Goal: Obtain resource: Download file/media

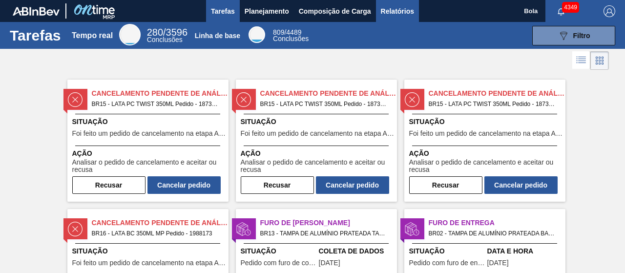
click at [391, 15] on font "Relatórios" at bounding box center [397, 11] width 33 height 12
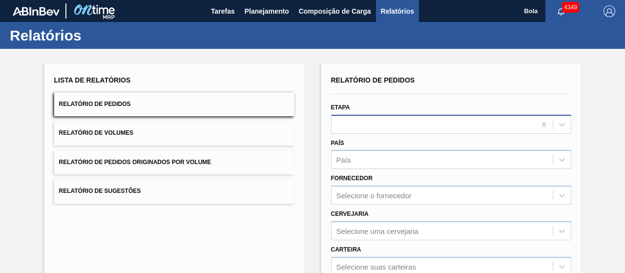
click at [393, 123] on div at bounding box center [451, 124] width 240 height 19
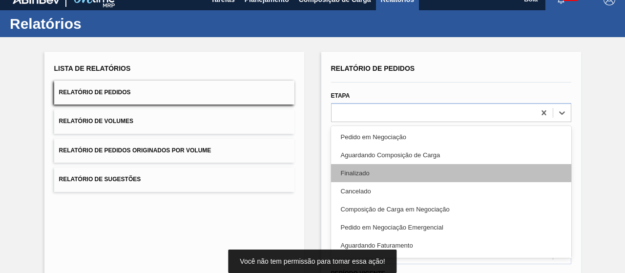
scroll to position [15, 0]
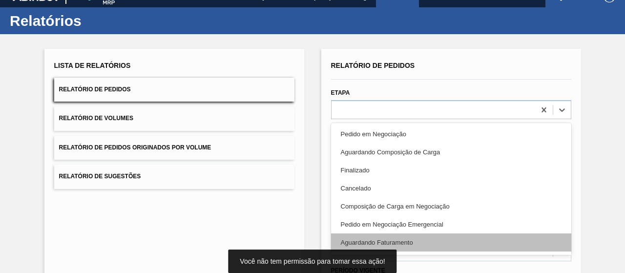
click at [398, 237] on div "Aguardando Faturamento" at bounding box center [451, 242] width 240 height 18
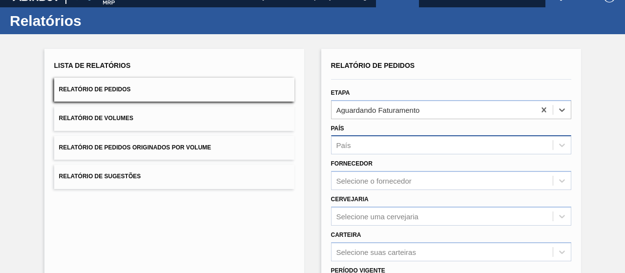
click at [389, 143] on div "País" at bounding box center [441, 145] width 221 height 14
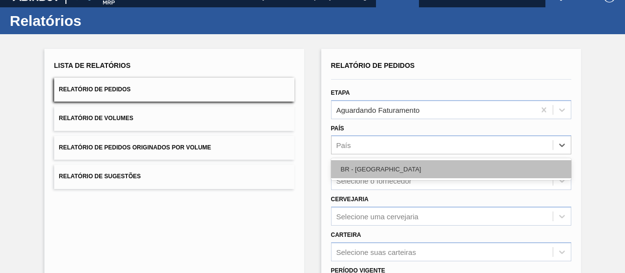
click at [377, 172] on div "BR - [GEOGRAPHIC_DATA]" at bounding box center [451, 169] width 240 height 18
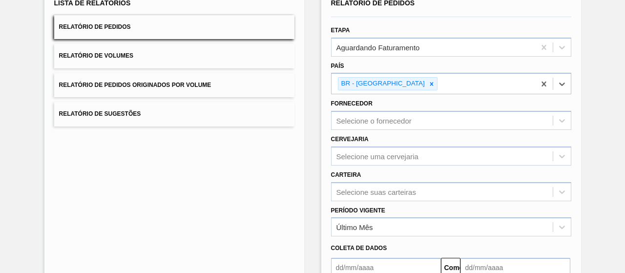
scroll to position [112, 0]
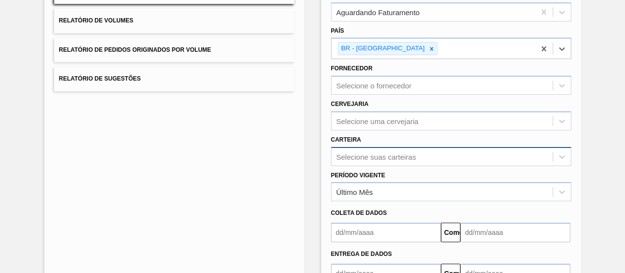
click at [385, 154] on div "Selecione suas carteiras" at bounding box center [451, 156] width 240 height 19
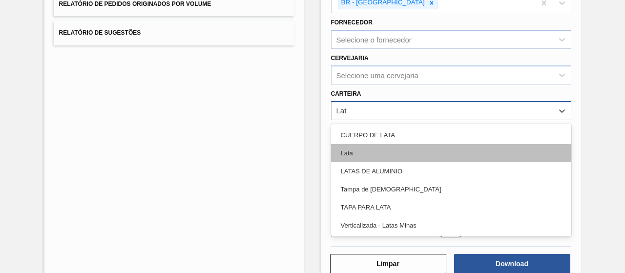
type input "La"
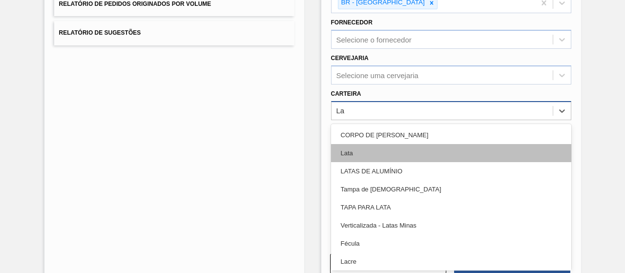
click at [385, 155] on div "Lata" at bounding box center [451, 153] width 240 height 18
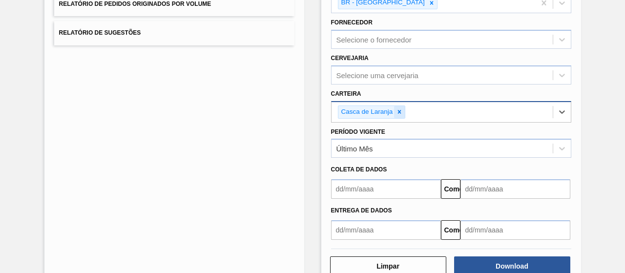
click at [398, 110] on icon at bounding box center [399, 111] width 3 height 3
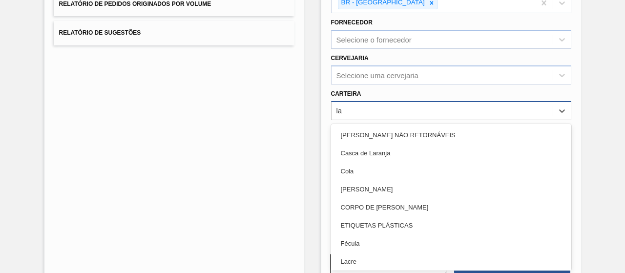
type input "lat"
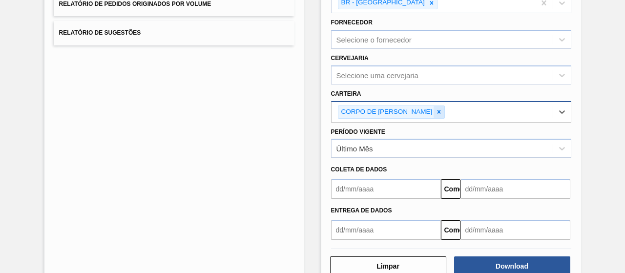
click at [435, 112] on icon at bounding box center [438, 111] width 7 height 7
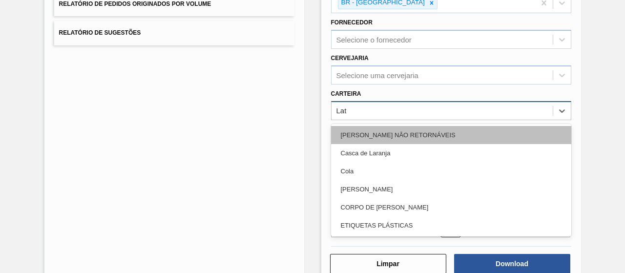
type input "La"
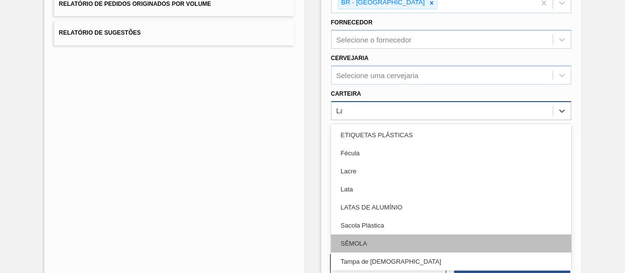
scroll to position [98, 0]
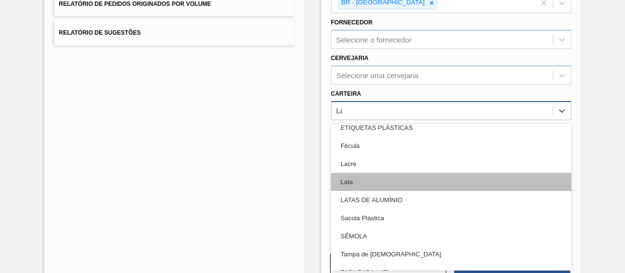
click at [359, 179] on div "Lata" at bounding box center [451, 182] width 240 height 18
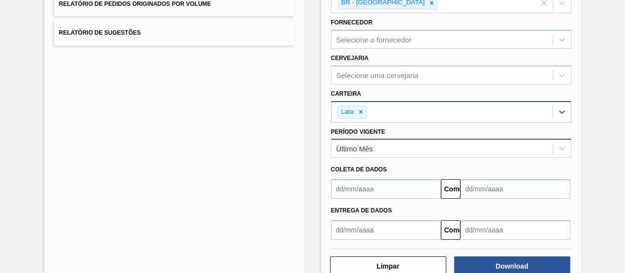
click at [378, 149] on div "Último Mês" at bounding box center [441, 149] width 221 height 14
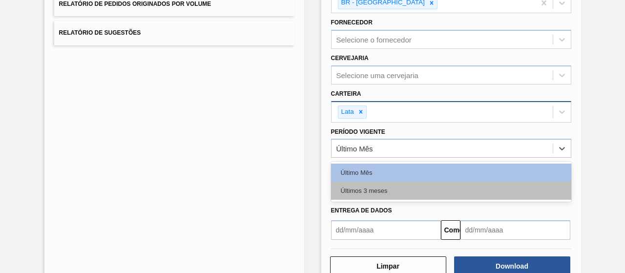
click at [377, 187] on font "Últimos 3 meses" at bounding box center [364, 190] width 47 height 7
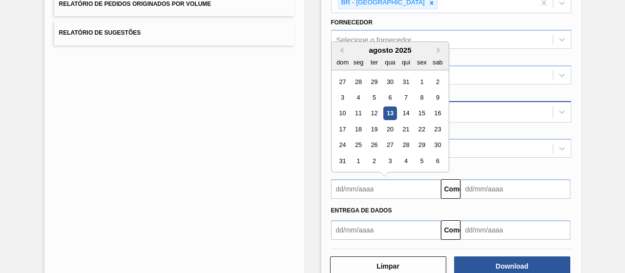
click at [377, 182] on input "text" at bounding box center [386, 189] width 110 height 20
drag, startPoint x: 390, startPoint y: 110, endPoint x: 432, endPoint y: 158, distance: 63.9
click at [390, 110] on font "13" at bounding box center [389, 113] width 7 height 7
type input "[DATE]"
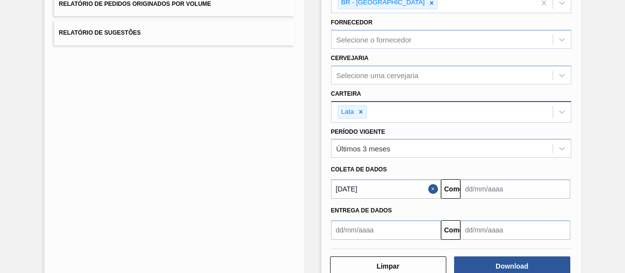
click at [512, 187] on input "text" at bounding box center [515, 189] width 110 height 20
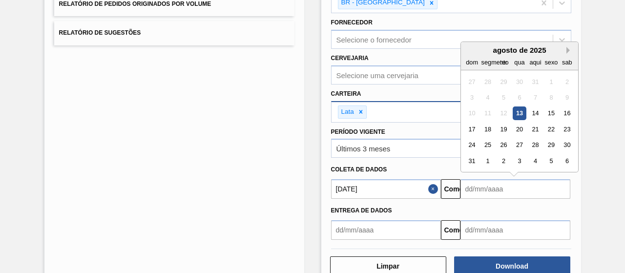
click at [568, 49] on button "Próximo mês" at bounding box center [569, 50] width 7 height 7
click at [565, 97] on div "13" at bounding box center [566, 97] width 13 height 13
type input "[DATE]"
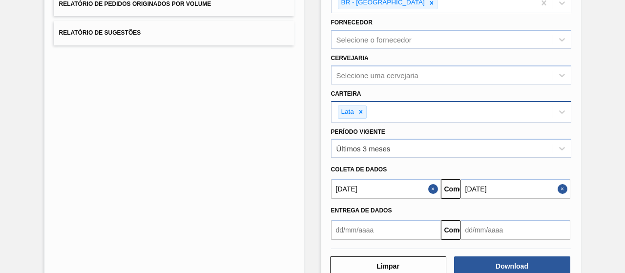
drag, startPoint x: 584, startPoint y: 216, endPoint x: 505, endPoint y: 234, distance: 81.1
click at [583, 216] on div "Lista de Relatórios Relatório de Pedidos Relatório de Volumes Relatório de Pedi…" at bounding box center [312, 95] width 625 height 408
click at [490, 265] on button "Download" at bounding box center [512, 266] width 116 height 20
